Goal: Find specific fact: Find specific fact

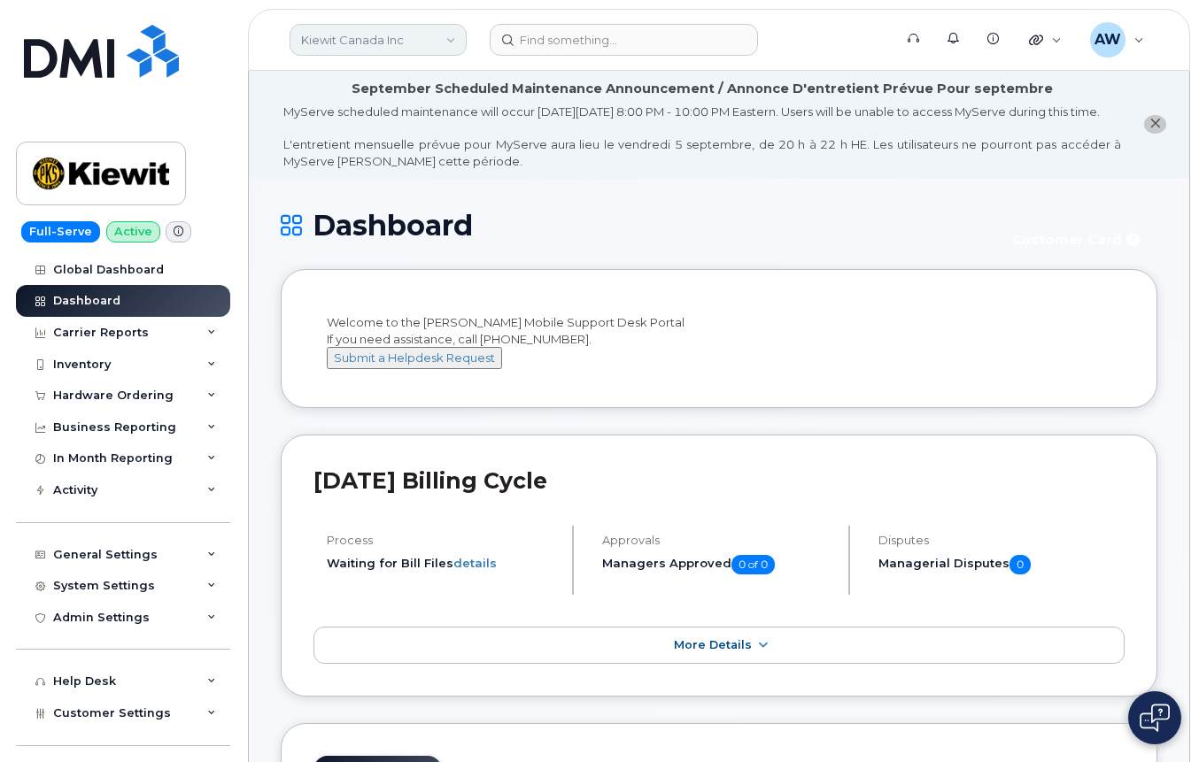
scroll to position [3400, 0]
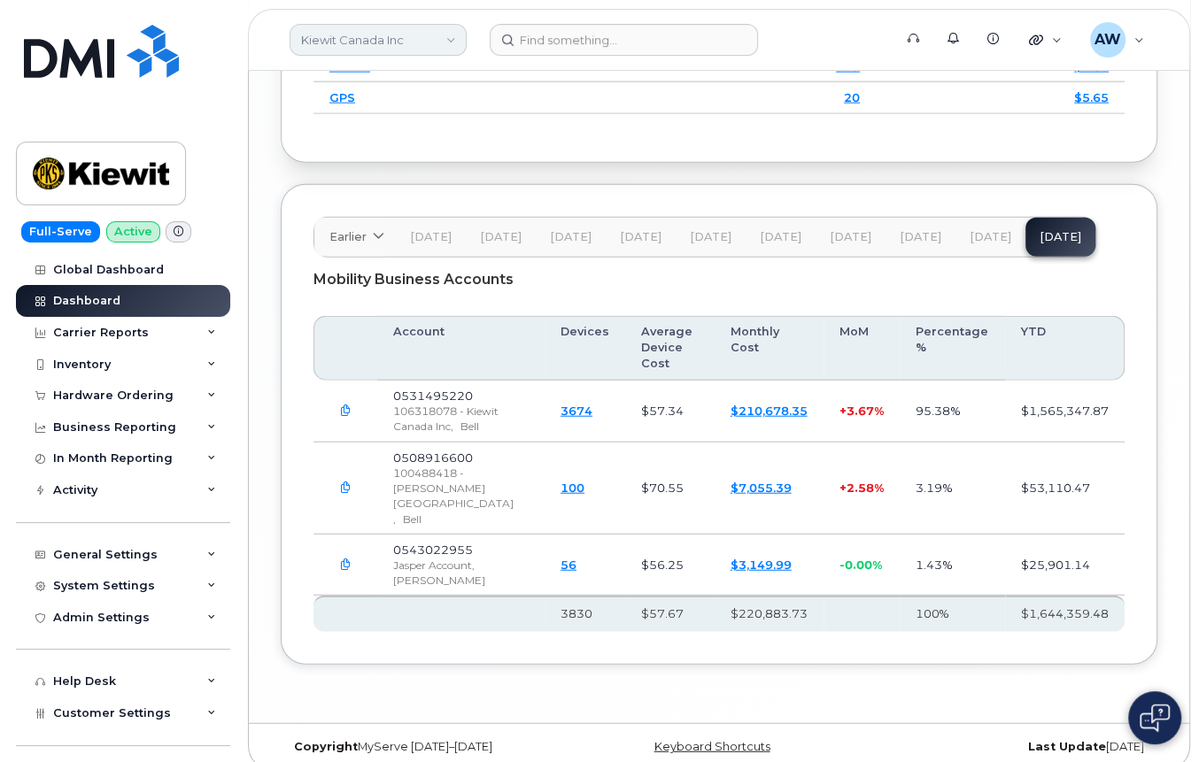
click at [329, 42] on link "Kiewit Canada Inc" at bounding box center [378, 40] width 177 height 32
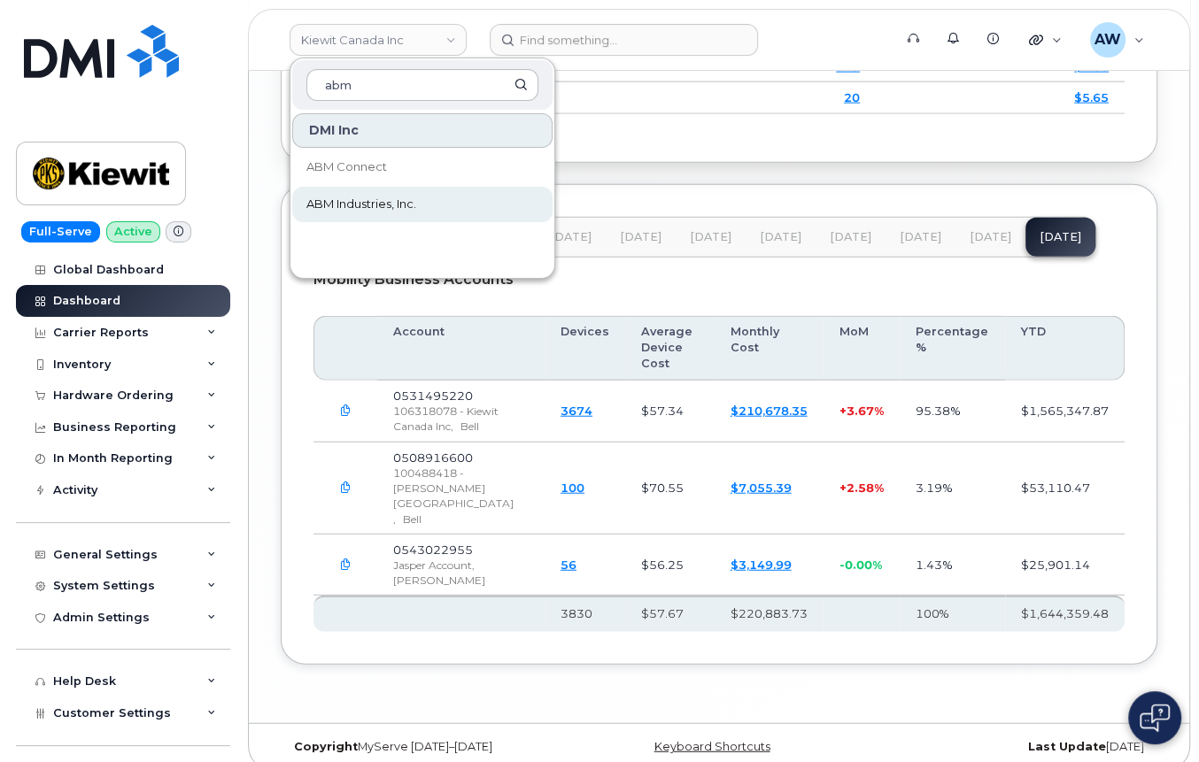
type input "abm"
click at [402, 205] on span "ABM Industries, Inc." at bounding box center [361, 205] width 110 height 18
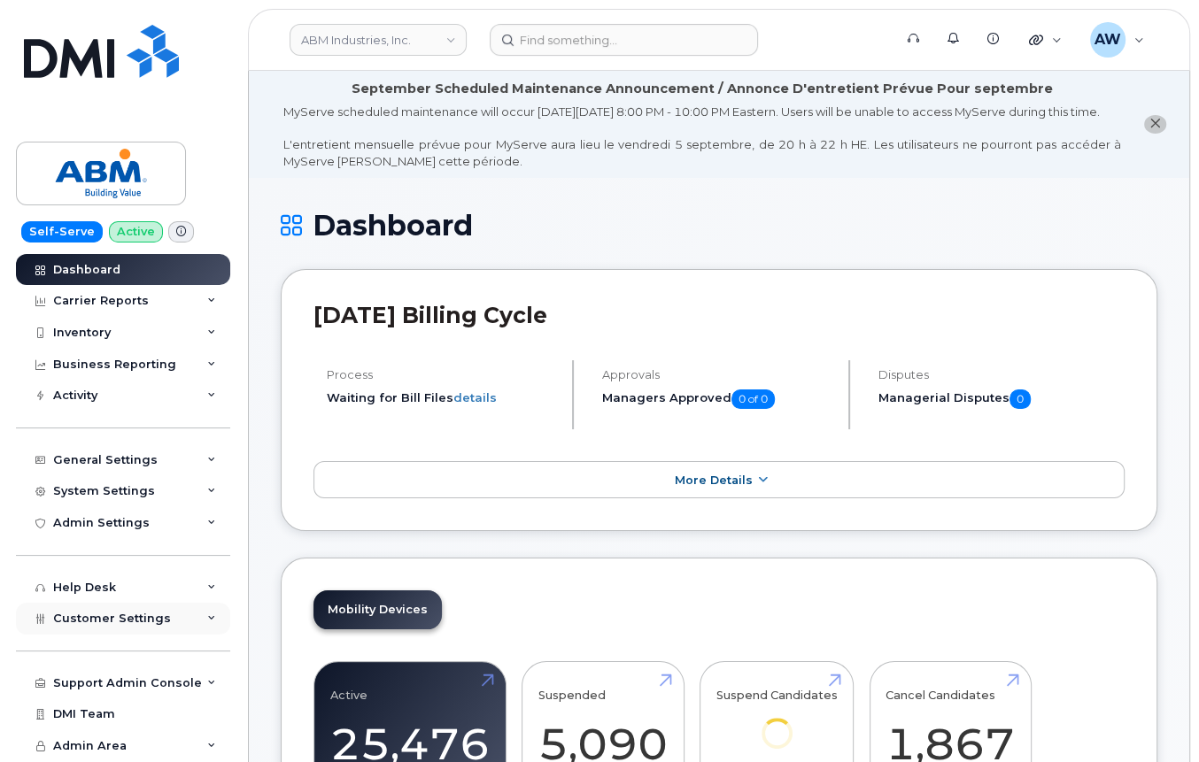
click at [214, 606] on div "Customer Settings" at bounding box center [123, 619] width 214 height 32
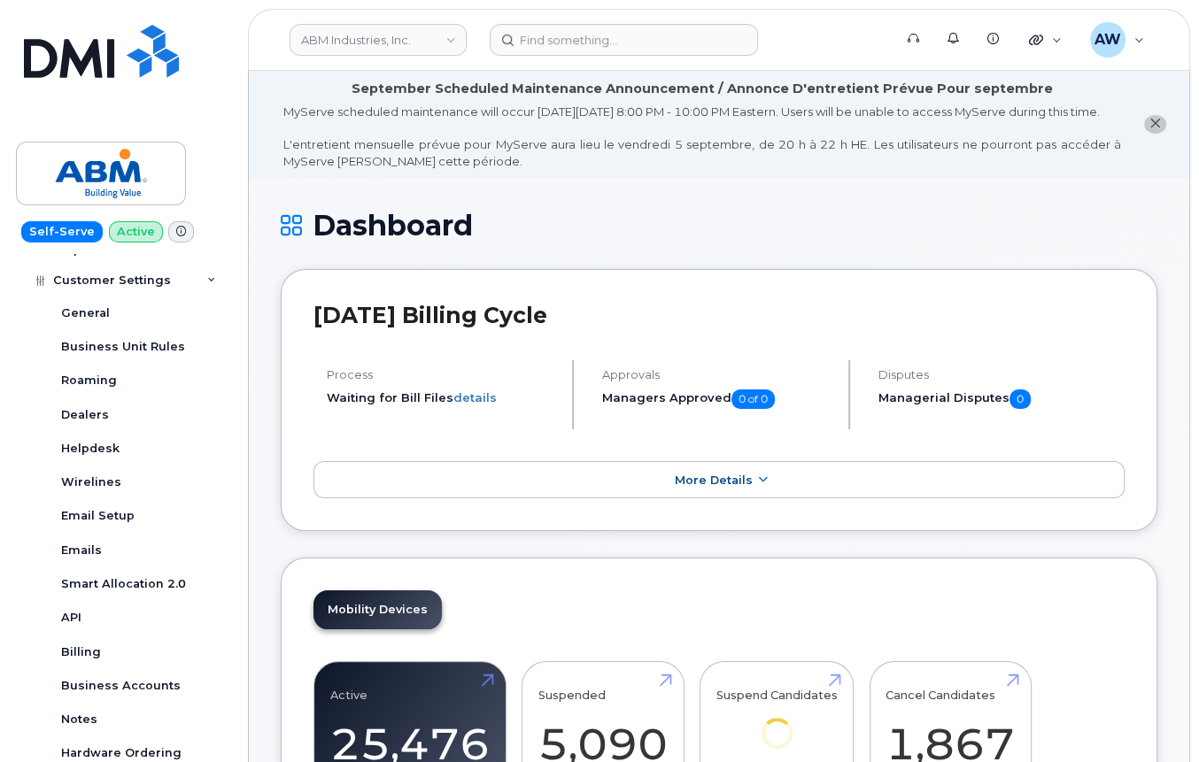
scroll to position [345, 0]
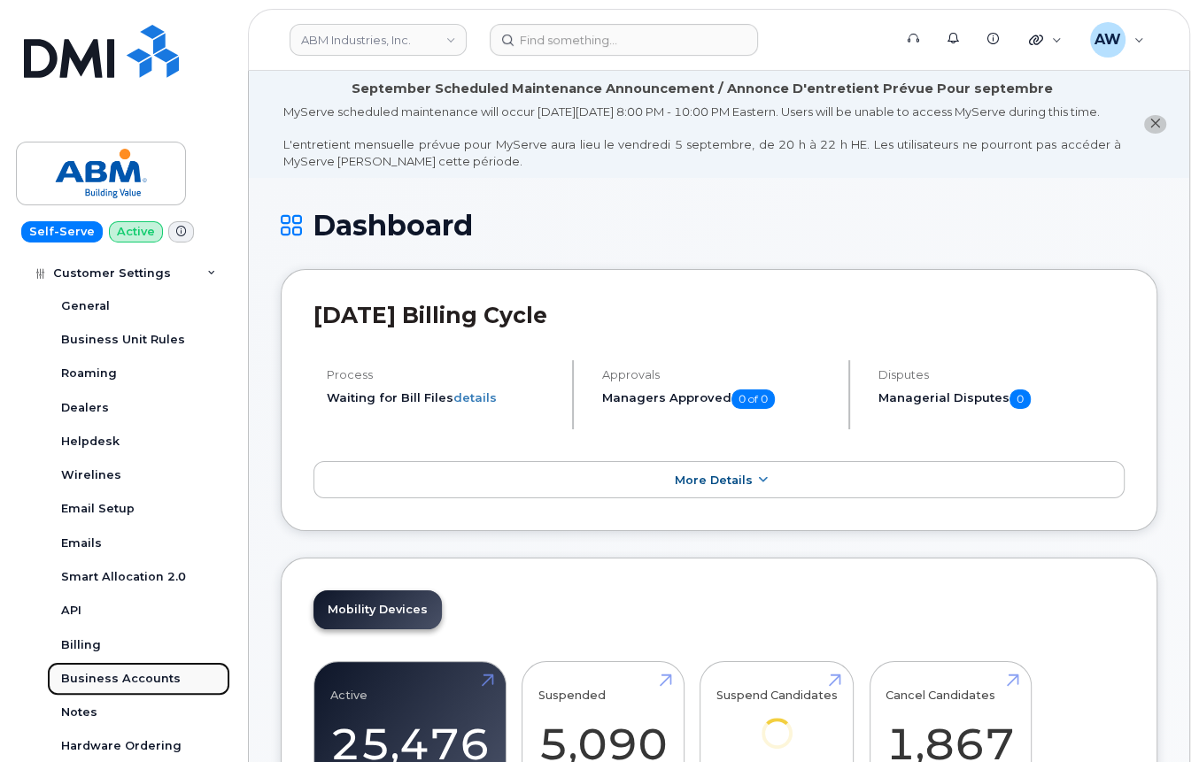
click at [154, 686] on div "Business Accounts" at bounding box center [121, 679] width 120 height 16
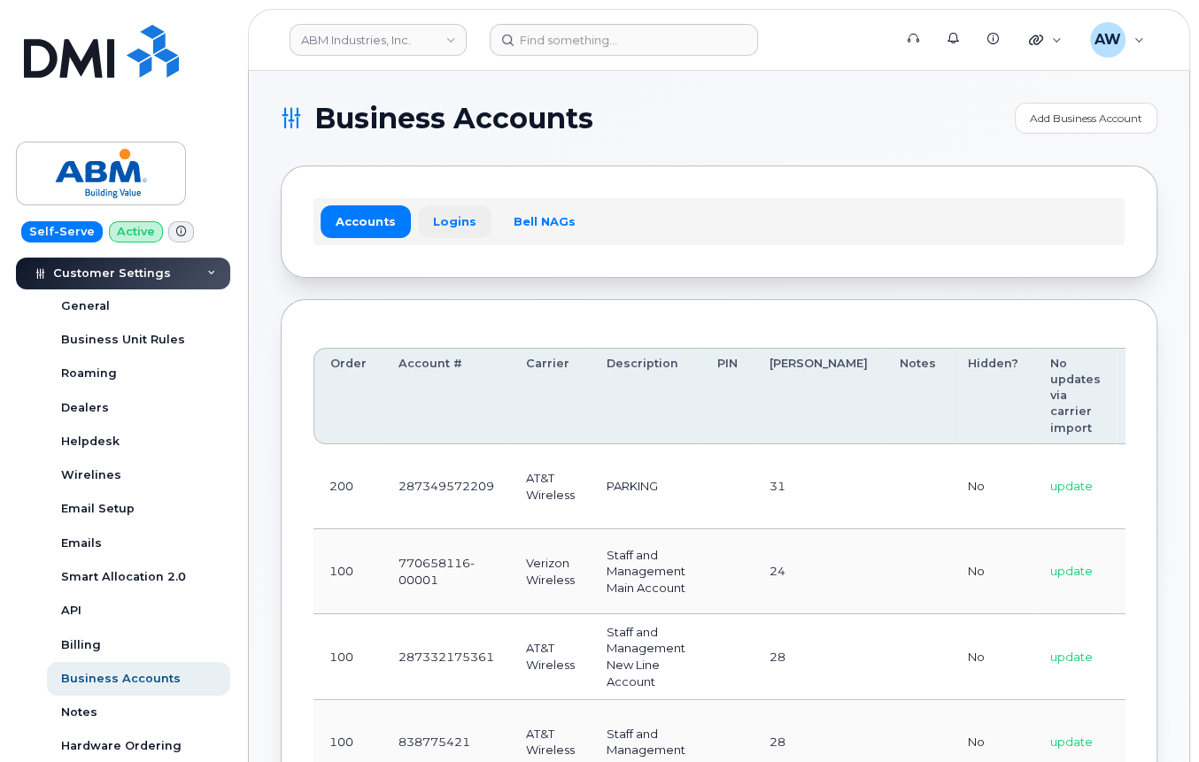
click at [449, 225] on link "Logins" at bounding box center [454, 221] width 73 height 32
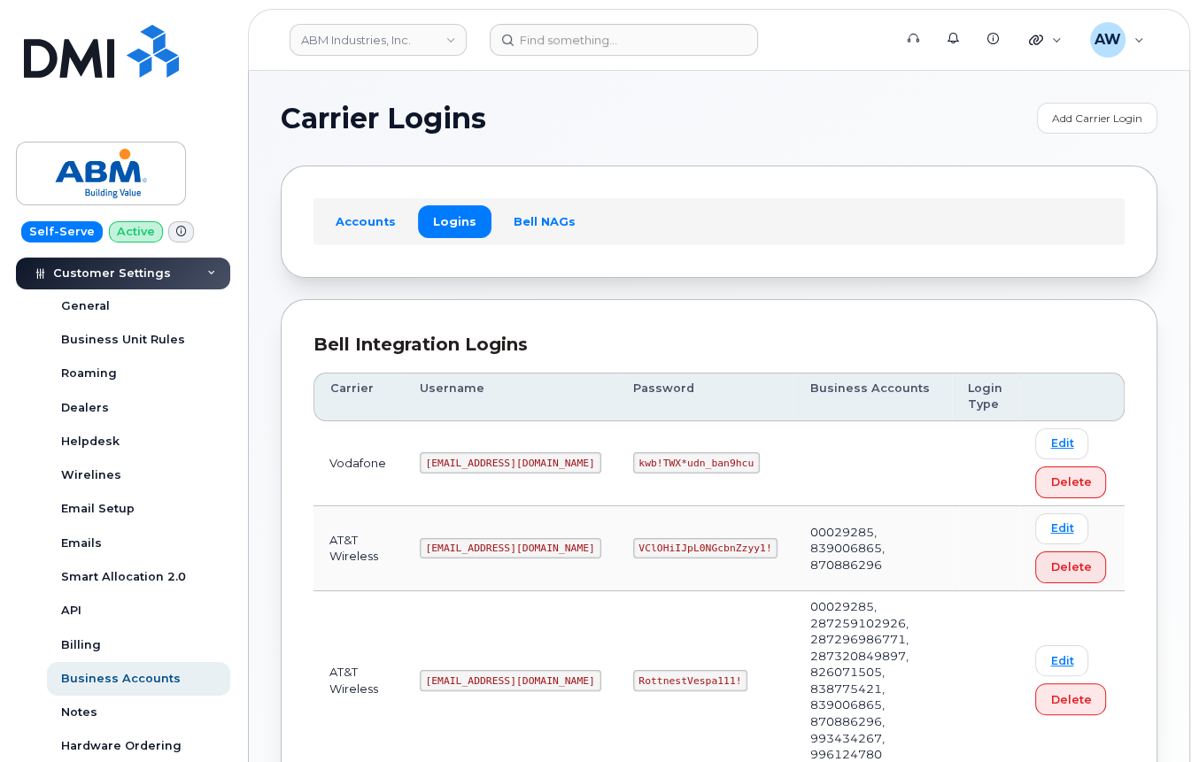
drag, startPoint x: 1197, startPoint y: 108, endPoint x: 1187, endPoint y: 236, distance: 127.9
click at [1187, 236] on body "ABM Industries, Inc. Support Alerts Knowledge Base Quicklinks Suspend / Cancel …" at bounding box center [599, 589] width 1199 height 1178
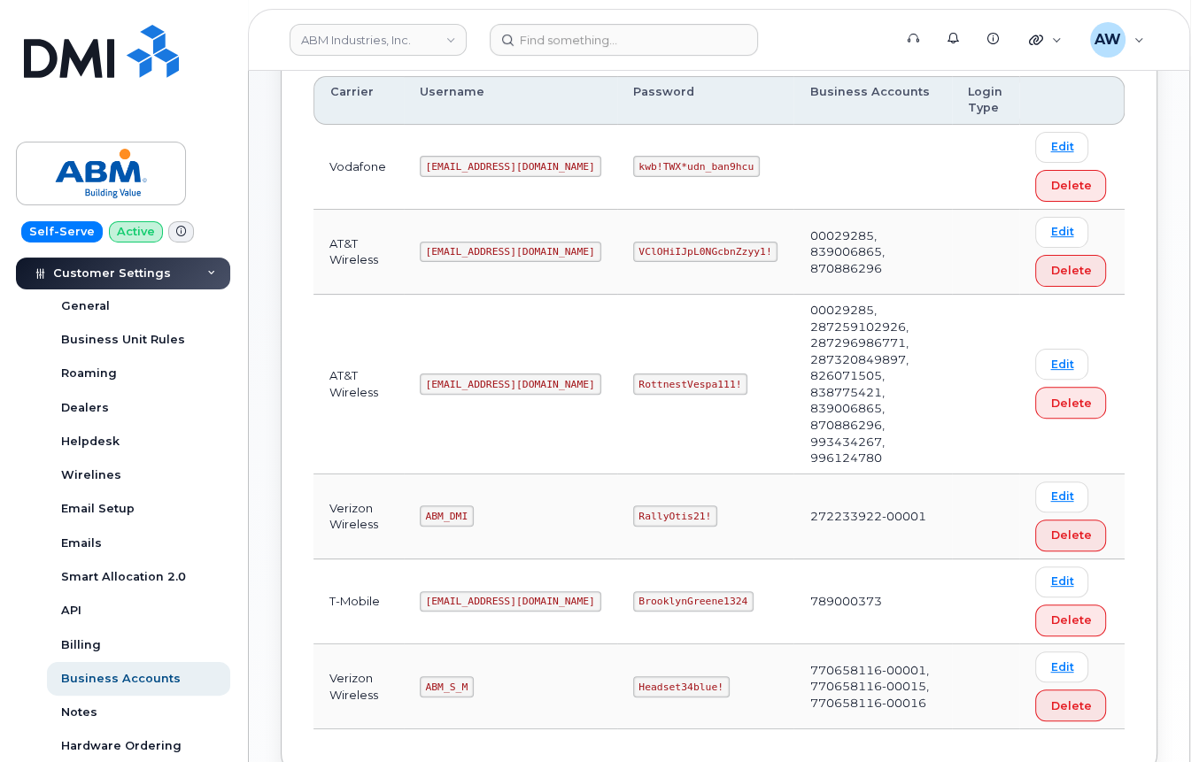
scroll to position [317, 0]
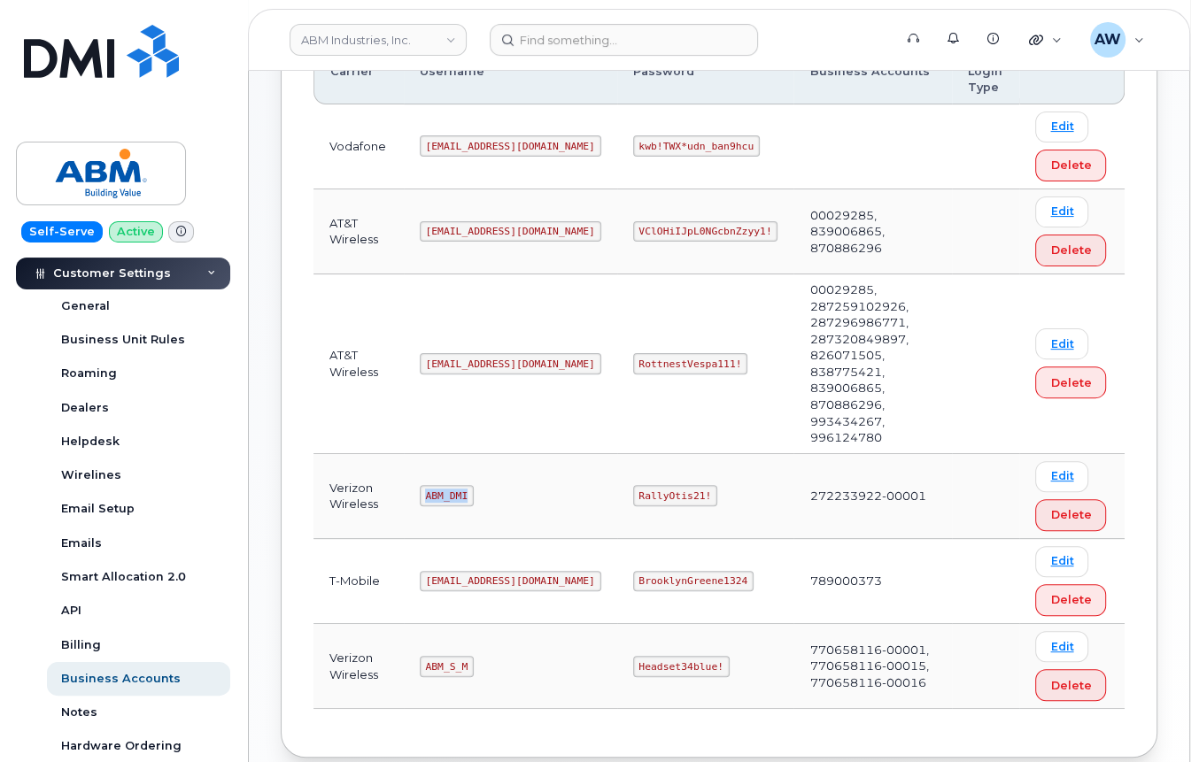
drag, startPoint x: 425, startPoint y: 425, endPoint x: 474, endPoint y: 432, distance: 49.2
click at [474, 454] on td "ABM_DMI" at bounding box center [510, 496] width 213 height 85
copy code "ABM_DMI"
drag, startPoint x: 577, startPoint y: 425, endPoint x: 669, endPoint y: 432, distance: 92.4
click at [669, 454] on td "RallyOtis21!" at bounding box center [705, 496] width 177 height 85
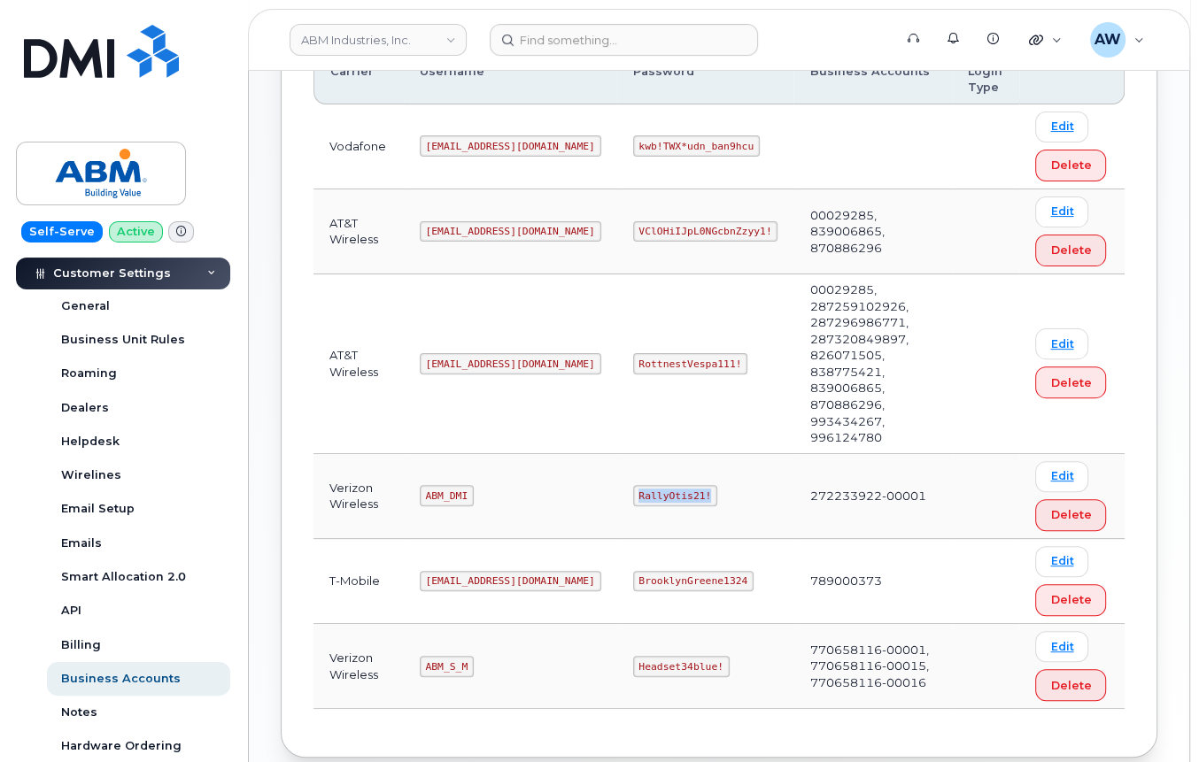
copy code "RallyOtis21!"
